Goal: Task Accomplishment & Management: Manage account settings

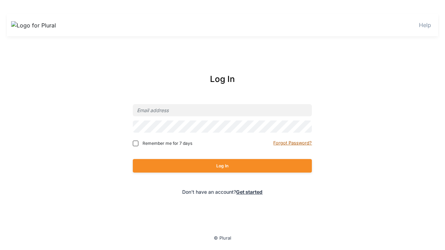
click at [293, 143] on small "Forgot Password?" at bounding box center [292, 142] width 39 height 5
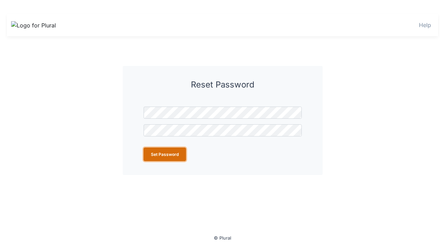
click at [164, 154] on button "Set Password" at bounding box center [165, 155] width 42 height 14
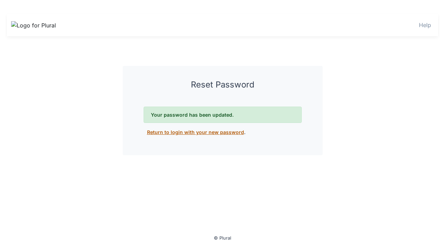
click at [193, 132] on link "Return to login with your new password" at bounding box center [195, 132] width 97 height 6
